Goal: Task Accomplishment & Management: Complete application form

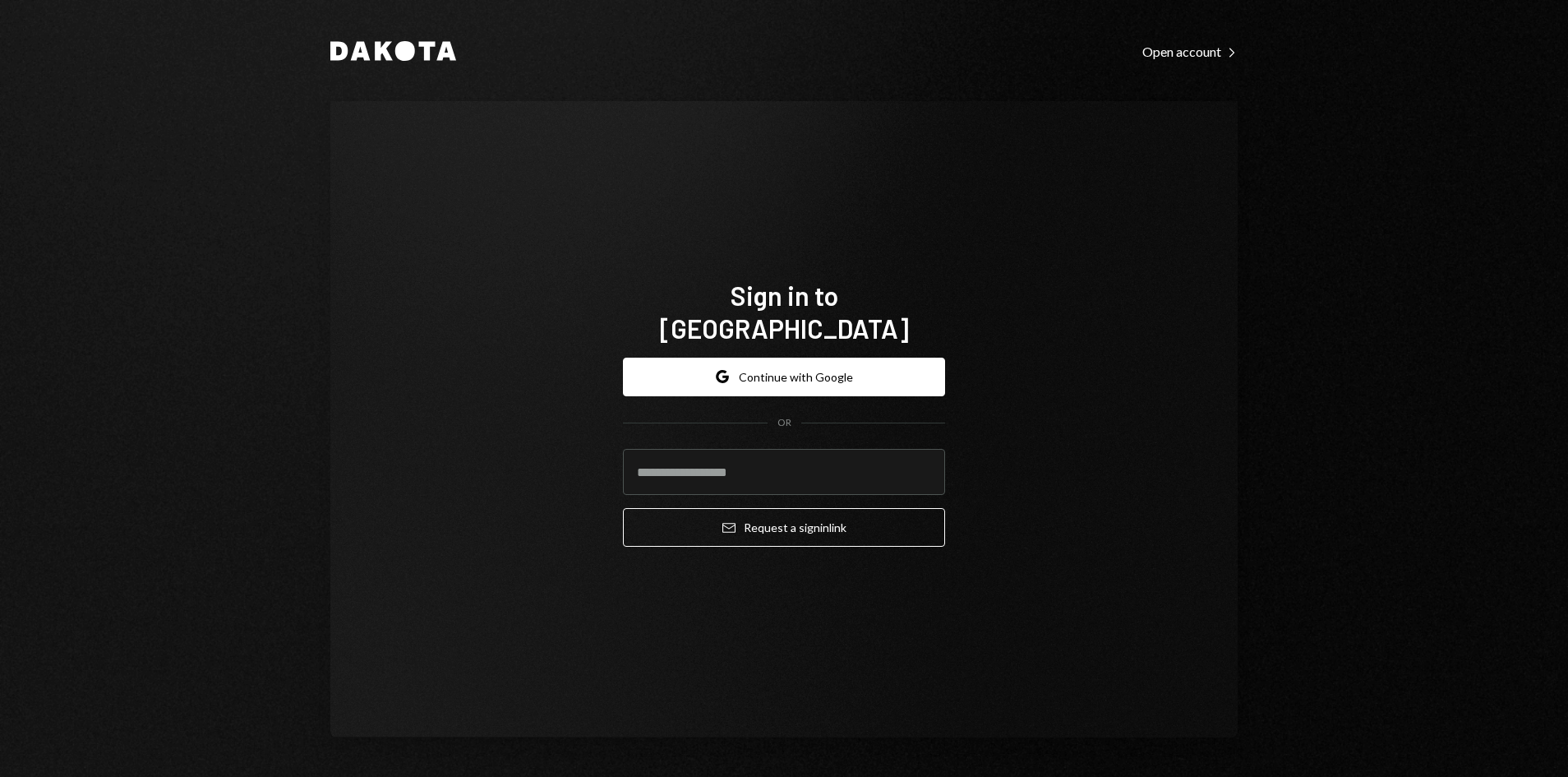
click at [668, 344] on div "Google Continue with Google OR Email Request a sign in link" at bounding box center [784, 452] width 322 height 217
click at [683, 357] on button "Google Continue with Google" at bounding box center [784, 376] width 322 height 39
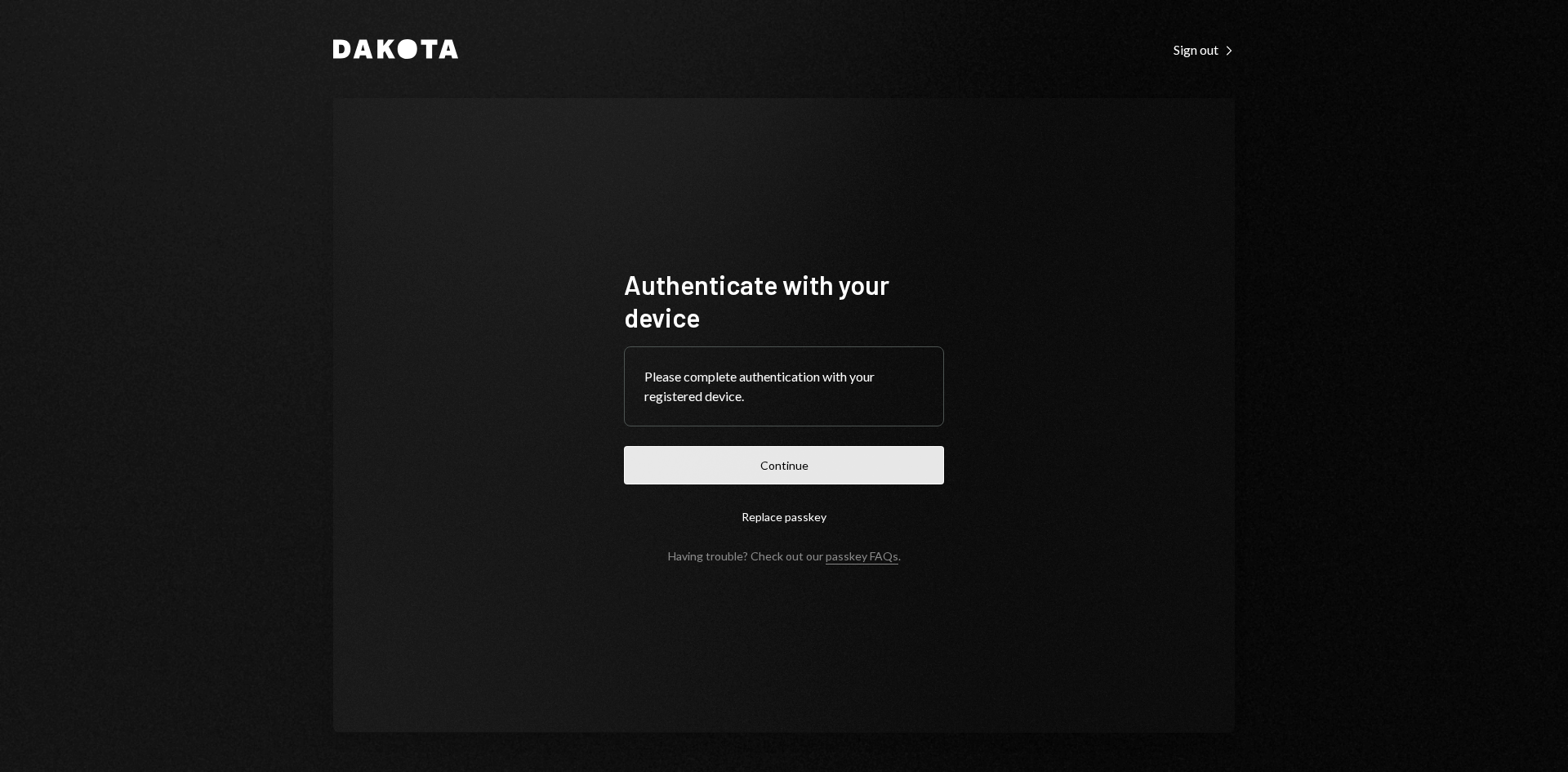
click at [688, 465] on button "Continue" at bounding box center [784, 465] width 320 height 39
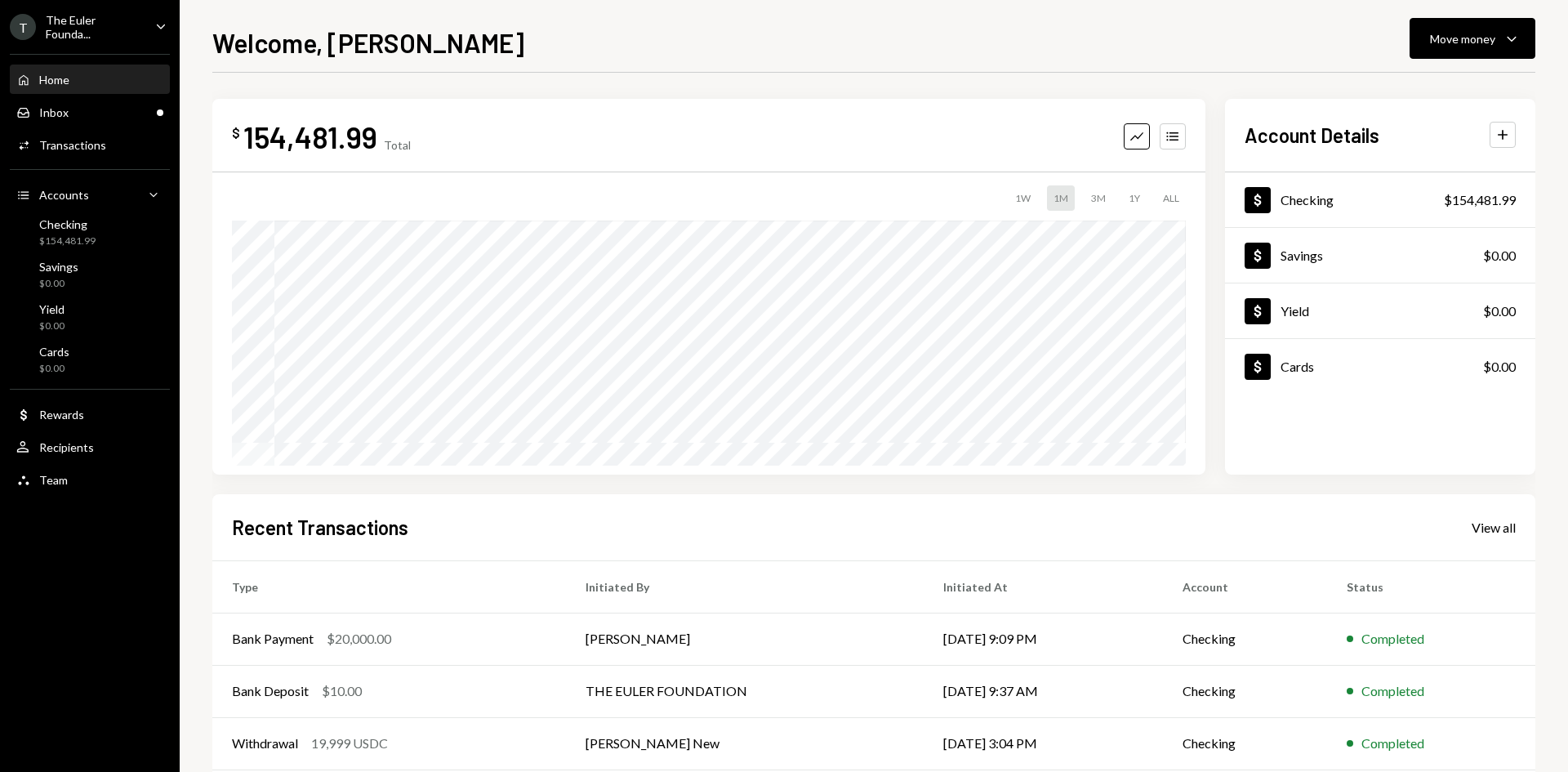
click at [131, 30] on div "The Euler Founda..." at bounding box center [93, 27] width 96 height 27
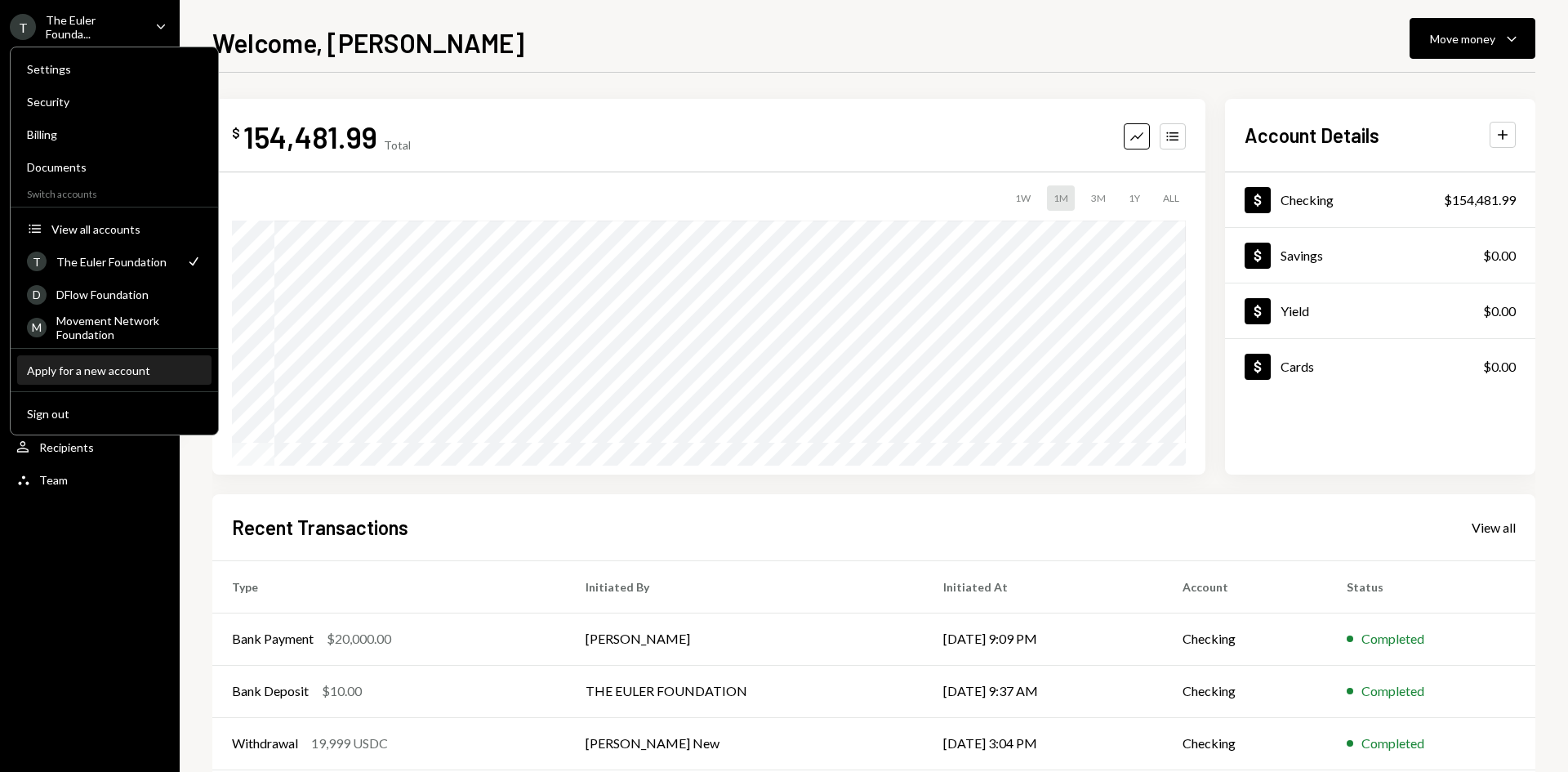
click at [84, 380] on button "Apply for a new account" at bounding box center [114, 371] width 195 height 29
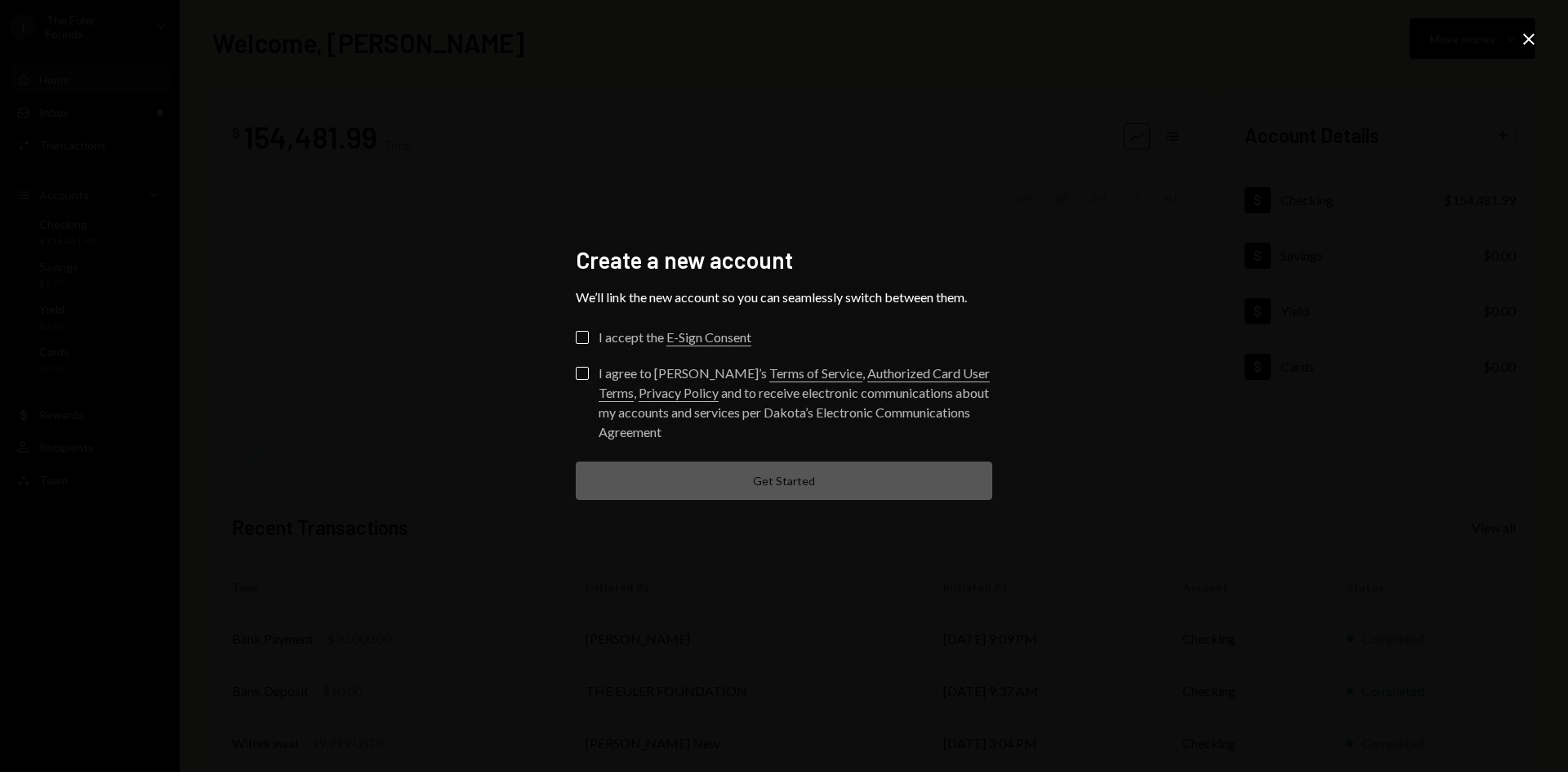
click at [594, 346] on label "I accept the E-Sign Consent" at bounding box center [664, 339] width 176 height 16
click at [589, 344] on button "I accept the E-Sign Consent" at bounding box center [582, 337] width 13 height 13
click at [580, 379] on button "I agree to [PERSON_NAME]’s Terms of Service , Authorized Card User Terms , Priv…" at bounding box center [582, 373] width 13 height 13
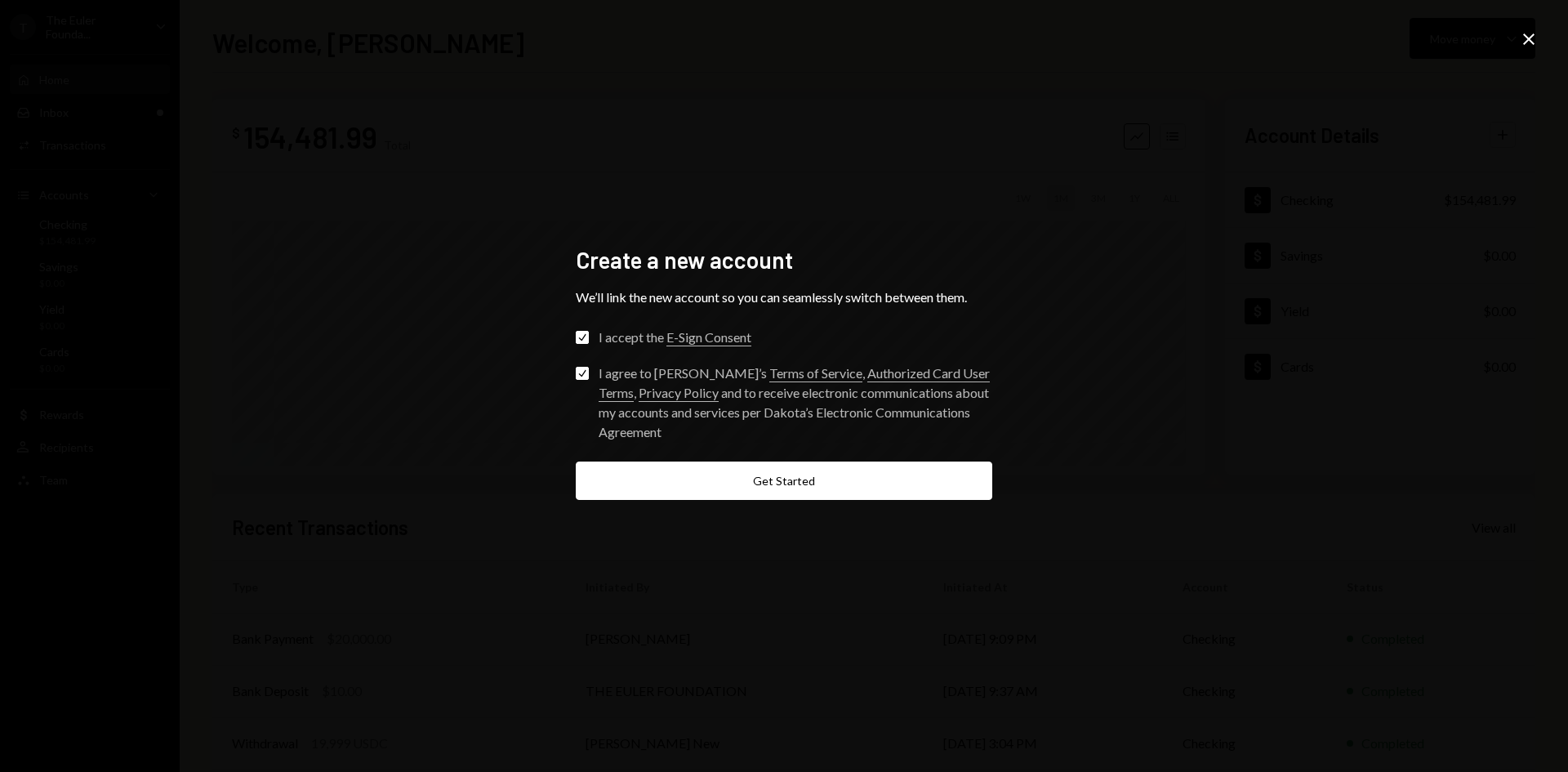
click at [646, 454] on form "Check I accept the E-Sign Consent Check I agree to [PERSON_NAME]’s Terms of Ser…" at bounding box center [784, 415] width 417 height 169
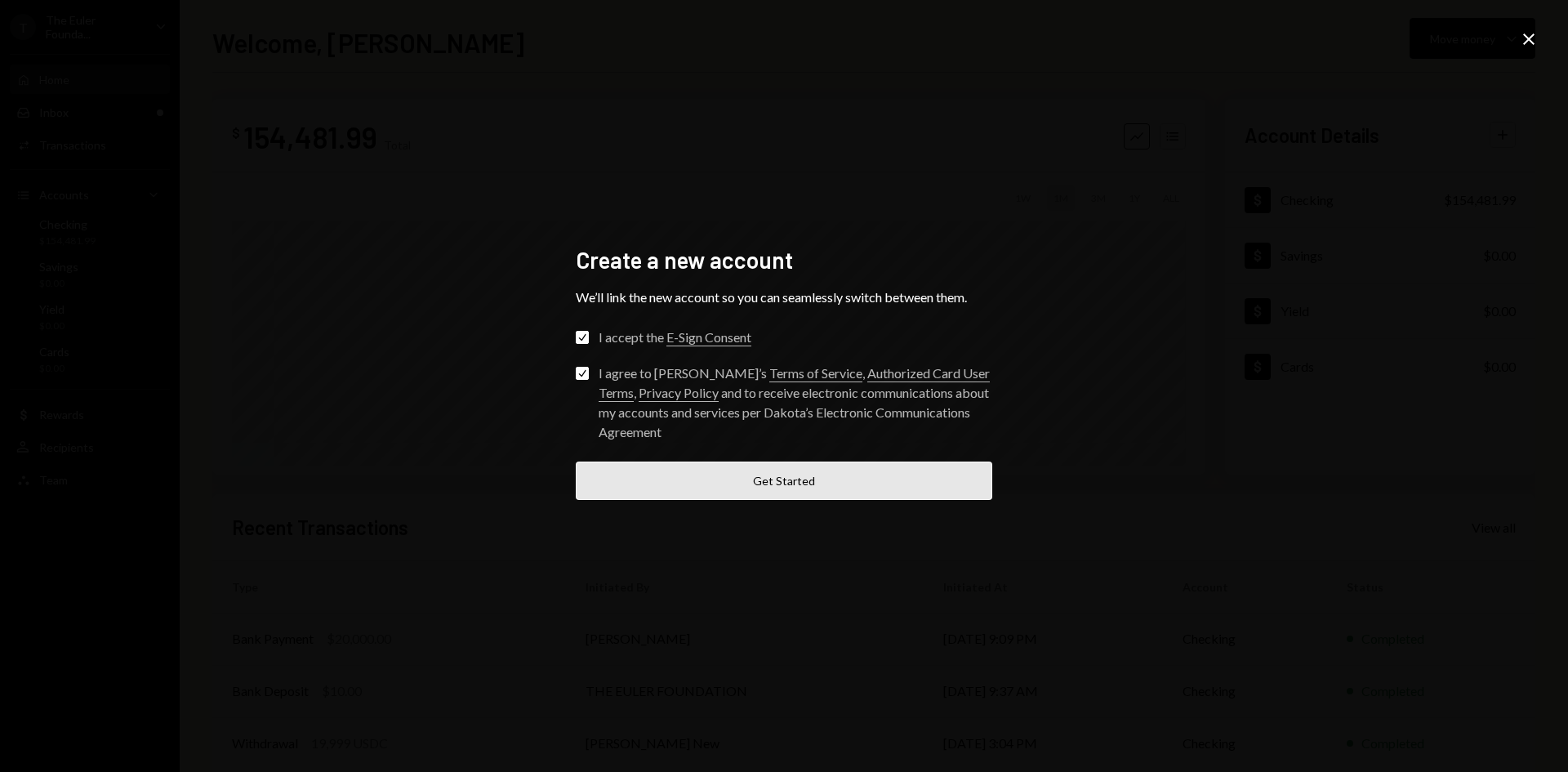
click at [642, 479] on button "Get Started" at bounding box center [784, 480] width 417 height 39
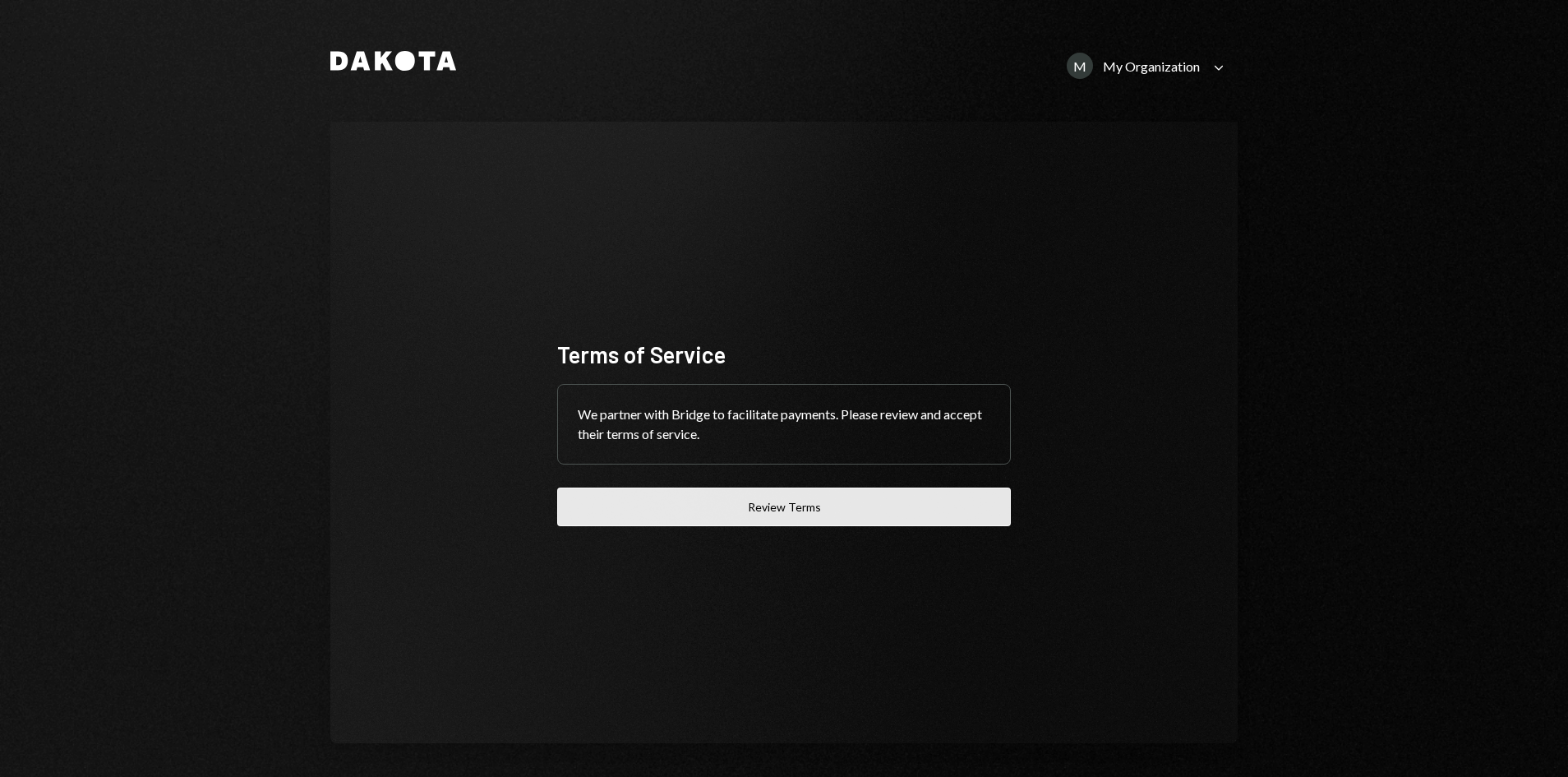
click at [926, 506] on button "Review Terms" at bounding box center [784, 507] width 454 height 39
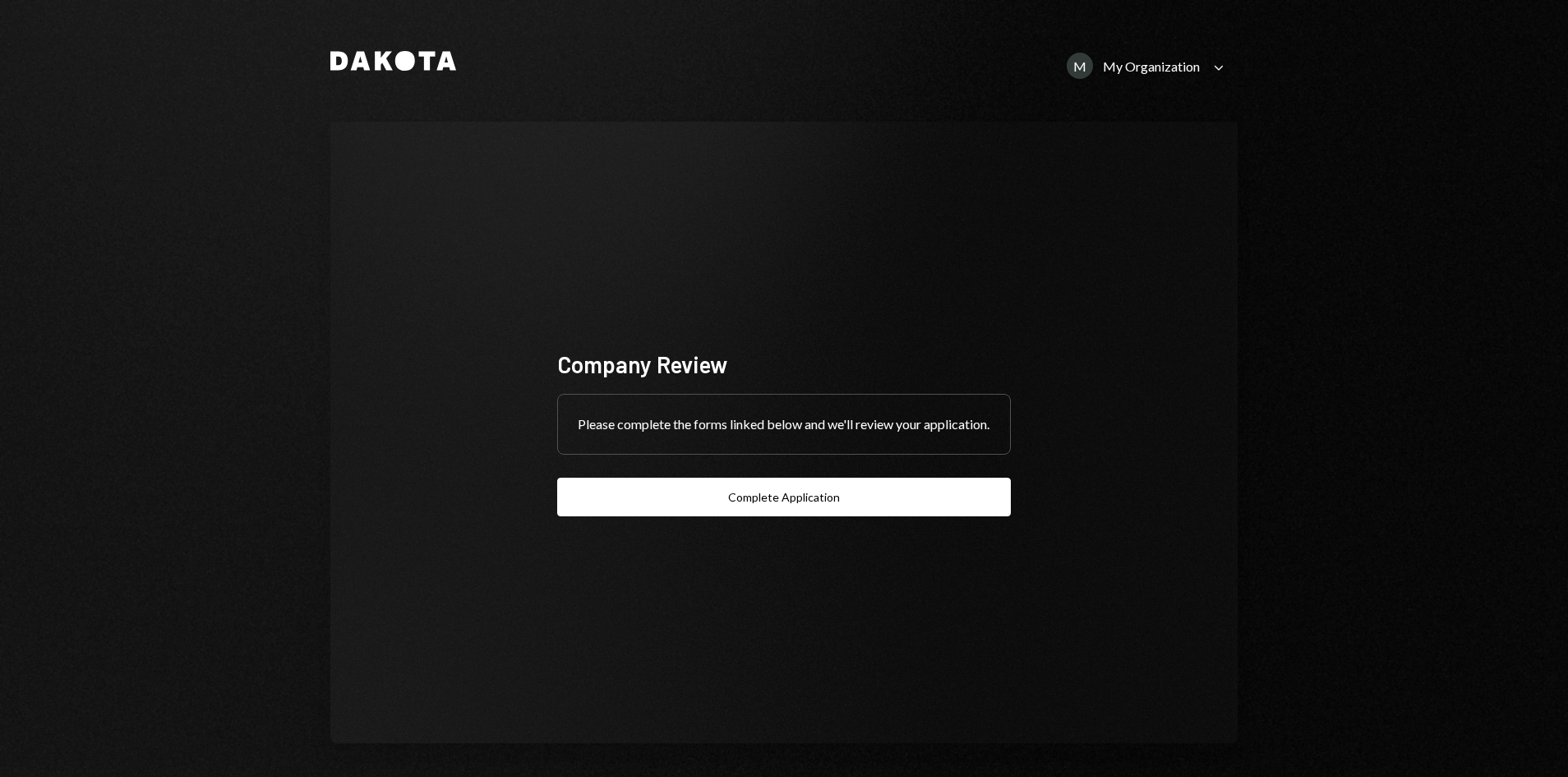
click at [746, 507] on button "Complete Application" at bounding box center [784, 496] width 454 height 39
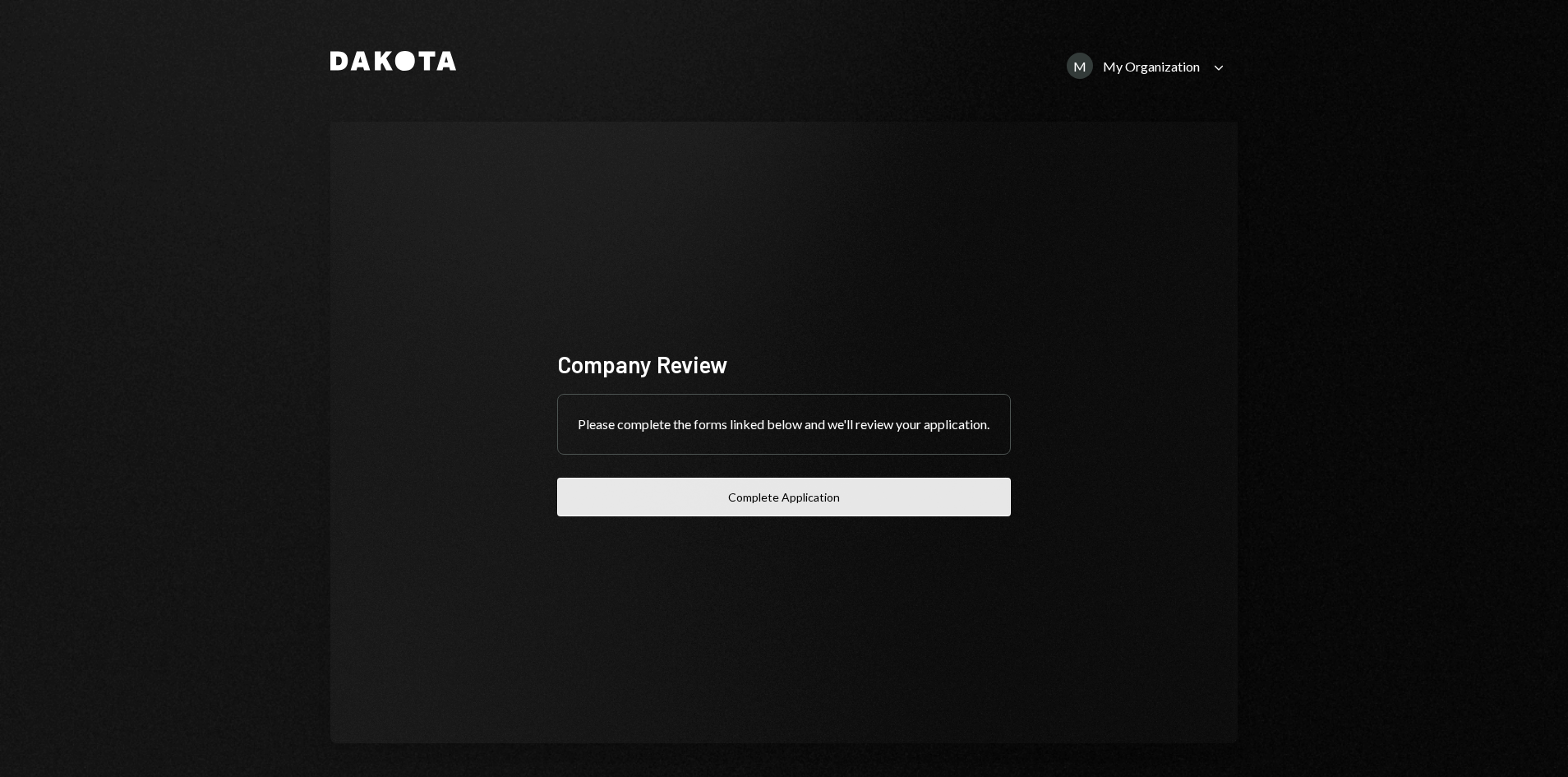
click at [800, 511] on button "Complete Application" at bounding box center [784, 496] width 454 height 39
